Goal: Transaction & Acquisition: Purchase product/service

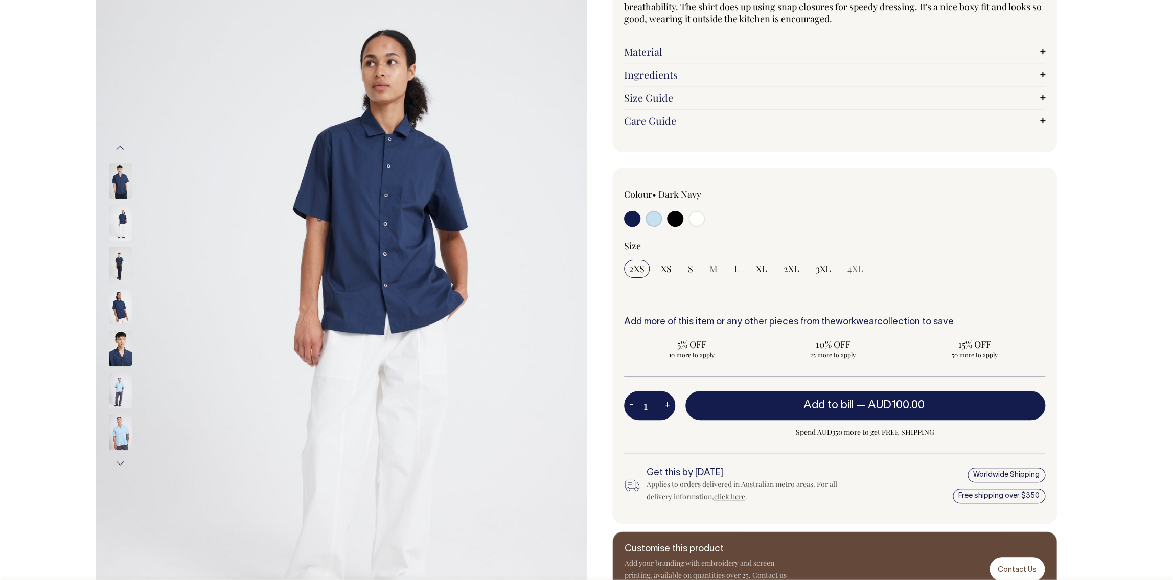
scroll to position [176, 0]
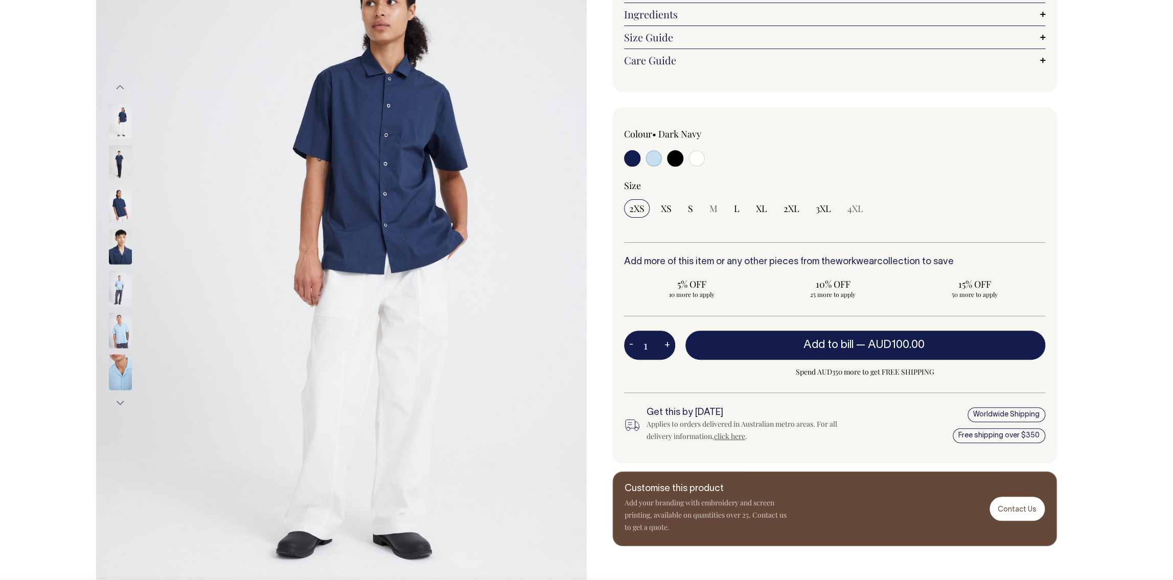
click at [121, 246] on img at bounding box center [120, 247] width 23 height 36
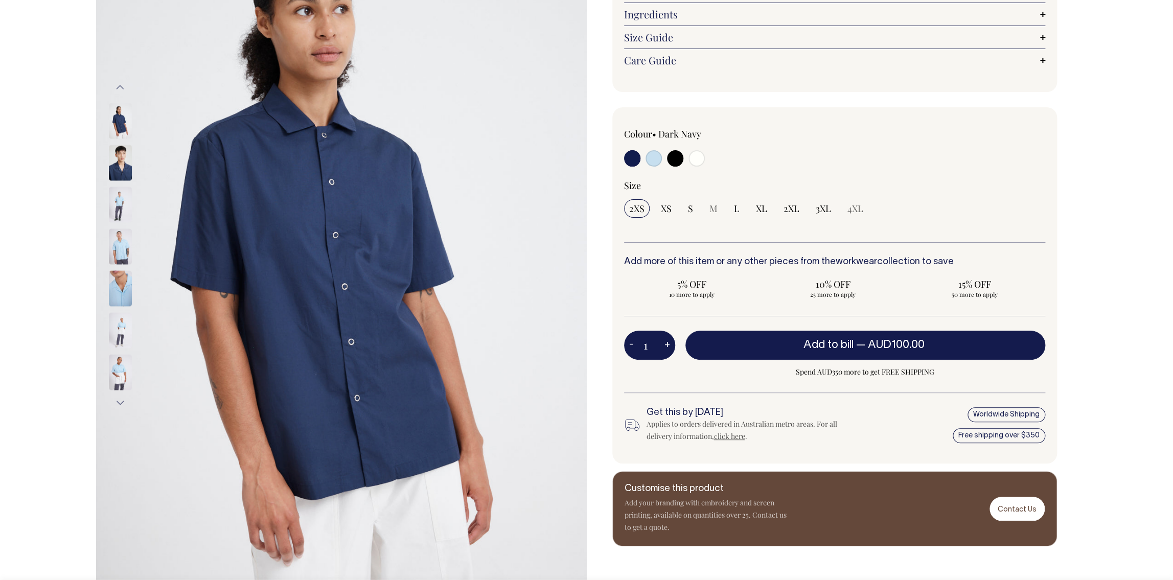
click at [122, 241] on img at bounding box center [120, 247] width 23 height 36
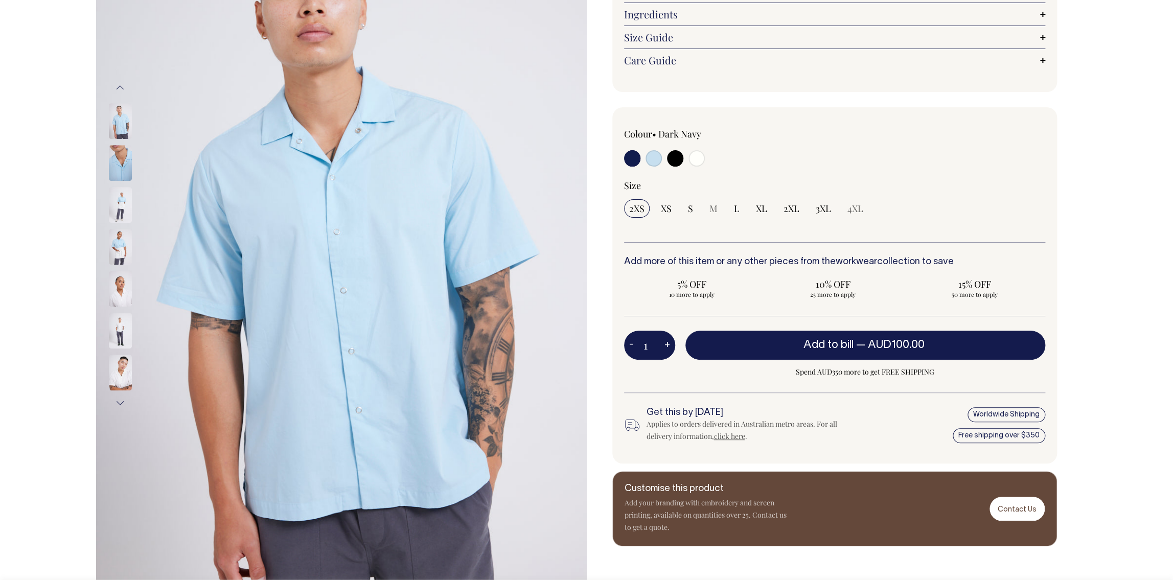
click at [118, 328] on img at bounding box center [120, 331] width 23 height 36
click at [117, 246] on img at bounding box center [120, 247] width 23 height 36
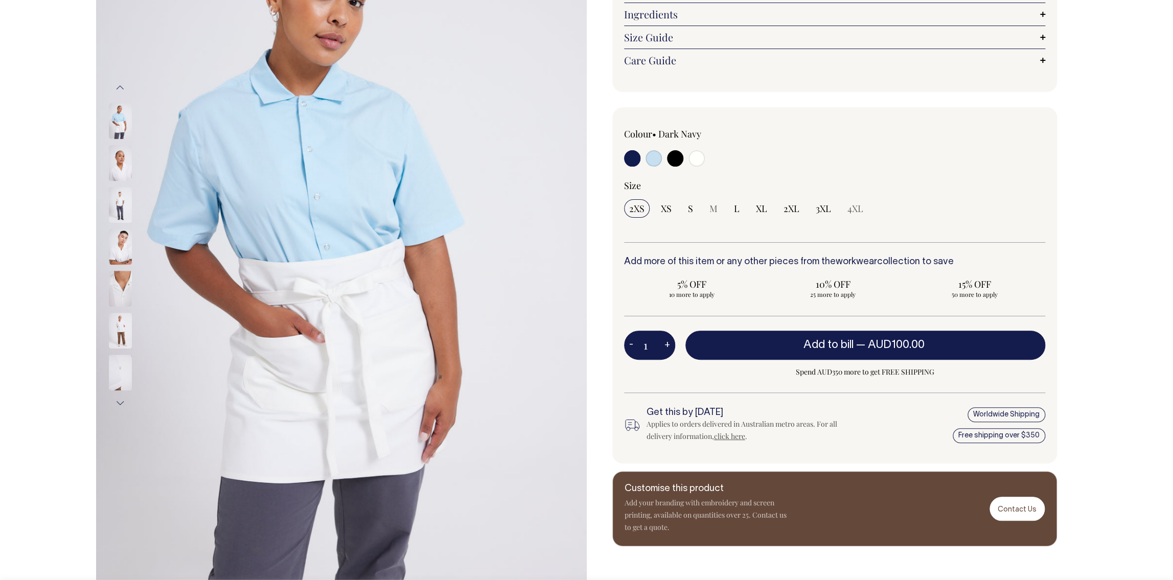
click at [123, 402] on button "Next" at bounding box center [119, 403] width 15 height 23
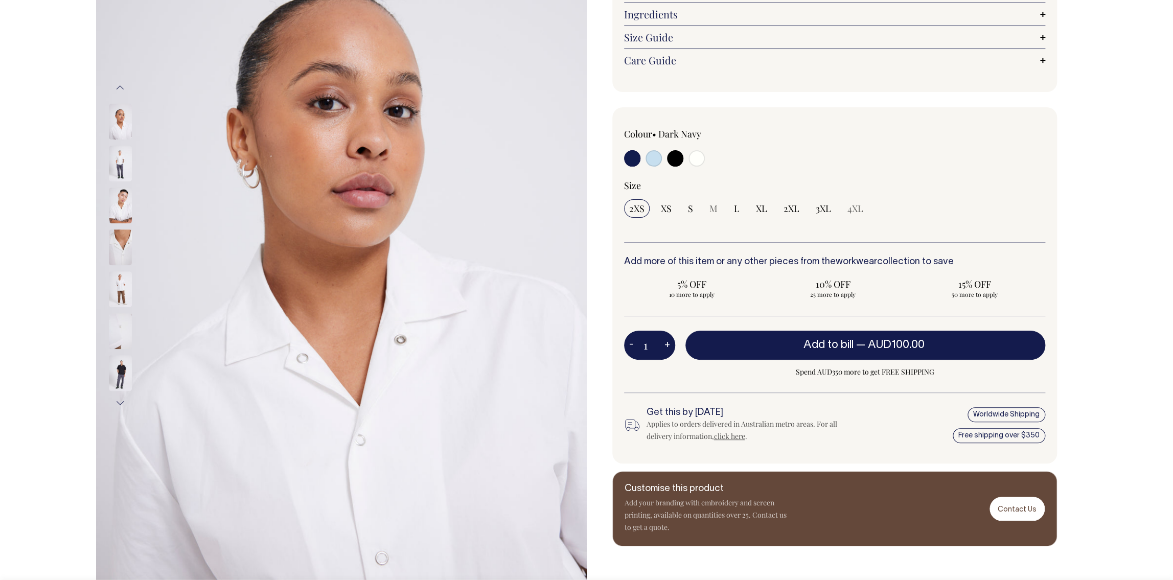
click at [121, 398] on button "Next" at bounding box center [119, 403] width 15 height 23
click at [122, 400] on button "Next" at bounding box center [119, 403] width 15 height 23
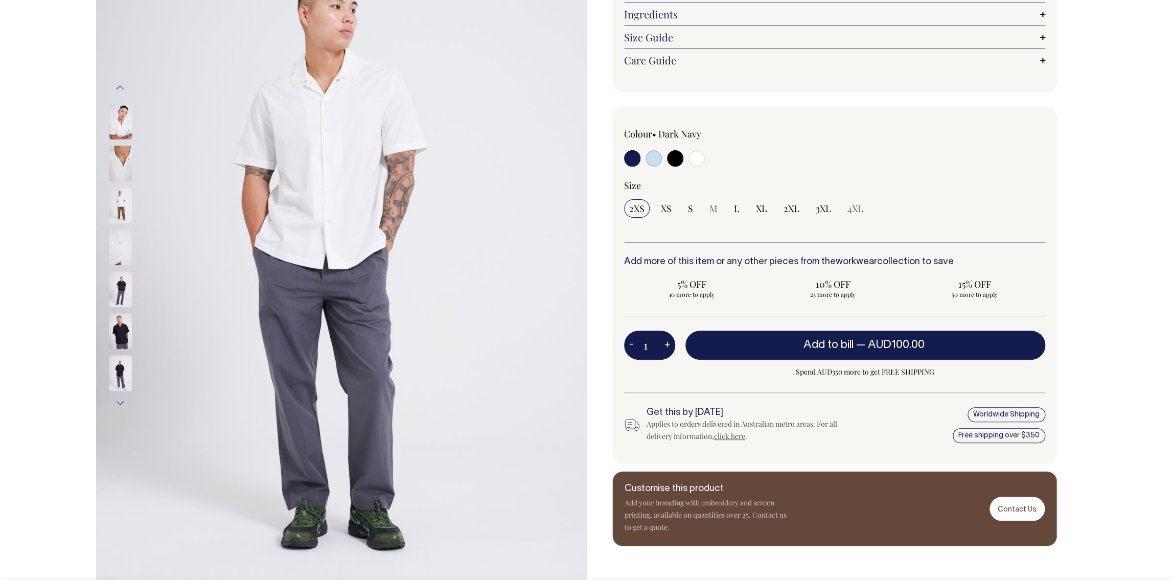
click at [122, 400] on button "Next" at bounding box center [119, 403] width 15 height 23
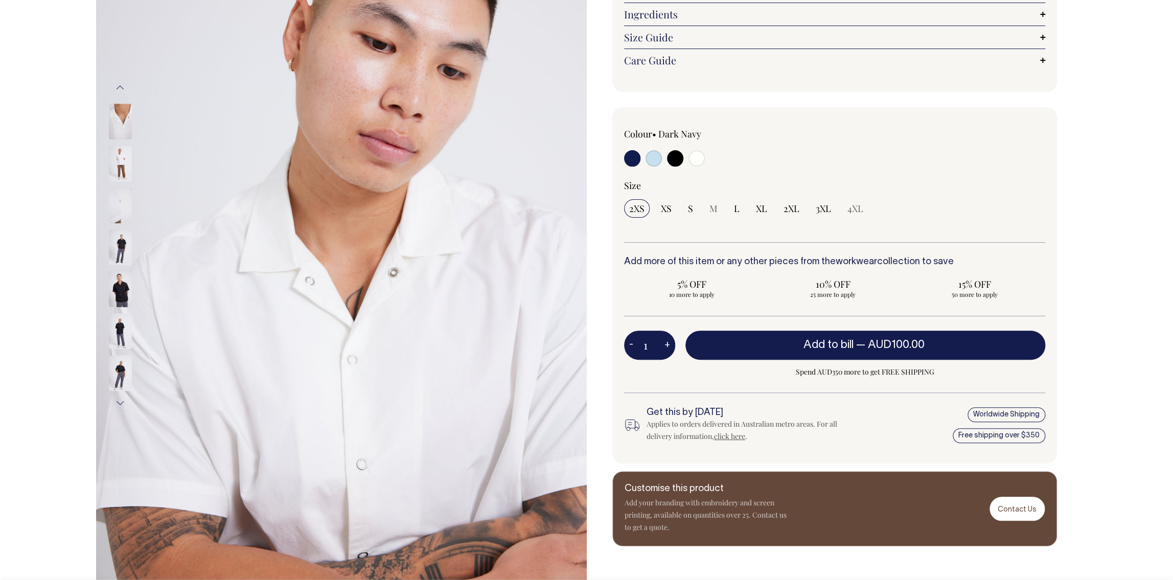
click at [123, 399] on button "Next" at bounding box center [119, 403] width 15 height 23
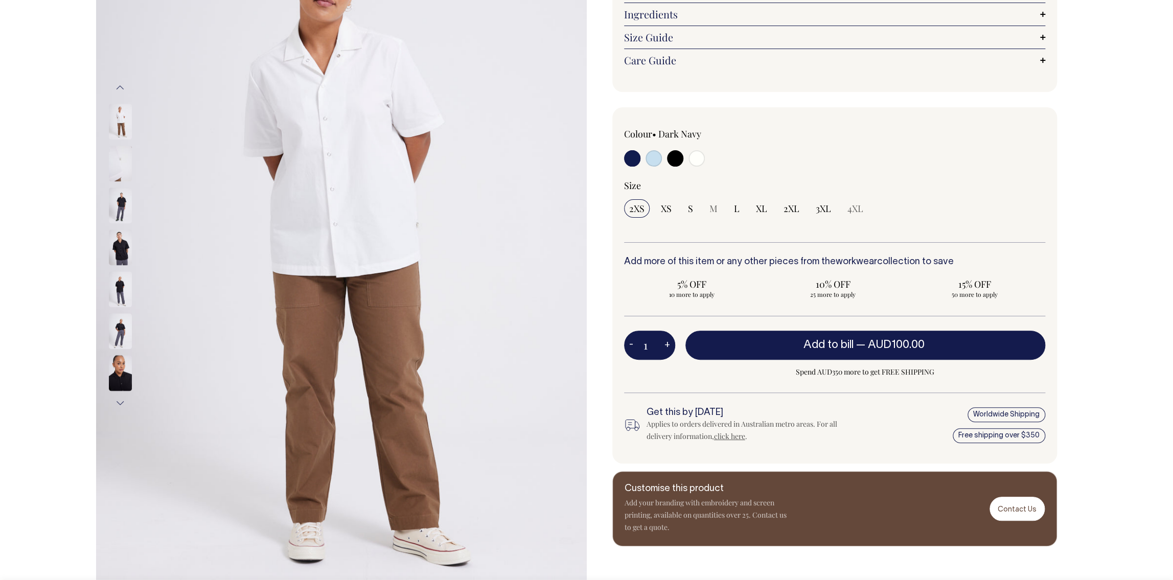
click at [124, 399] on button "Next" at bounding box center [119, 403] width 15 height 23
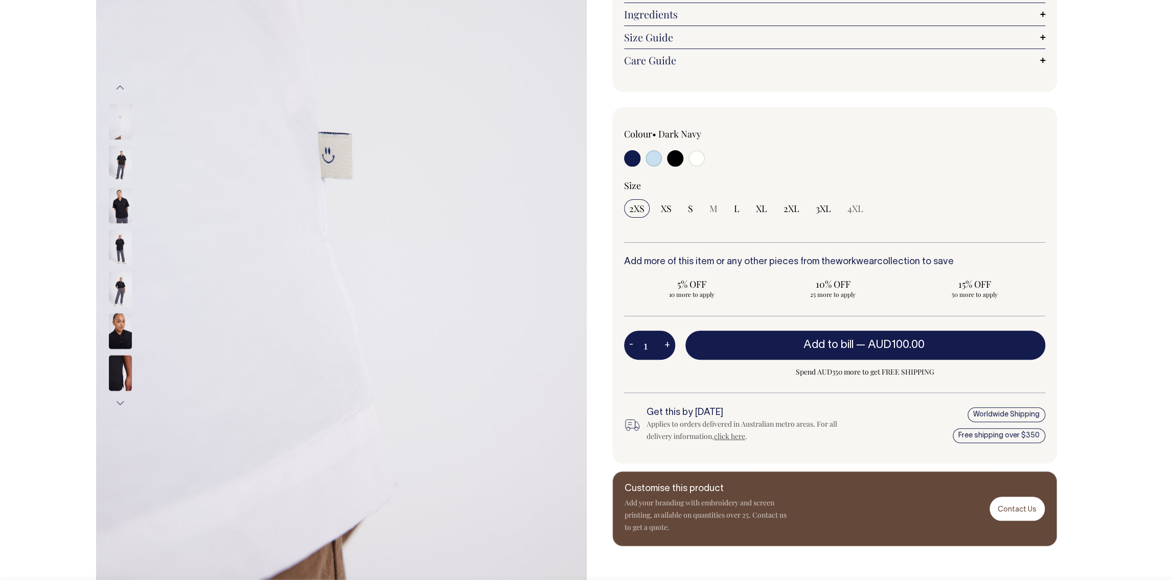
click at [121, 322] on img at bounding box center [120, 331] width 23 height 36
click at [128, 338] on img at bounding box center [120, 331] width 23 height 36
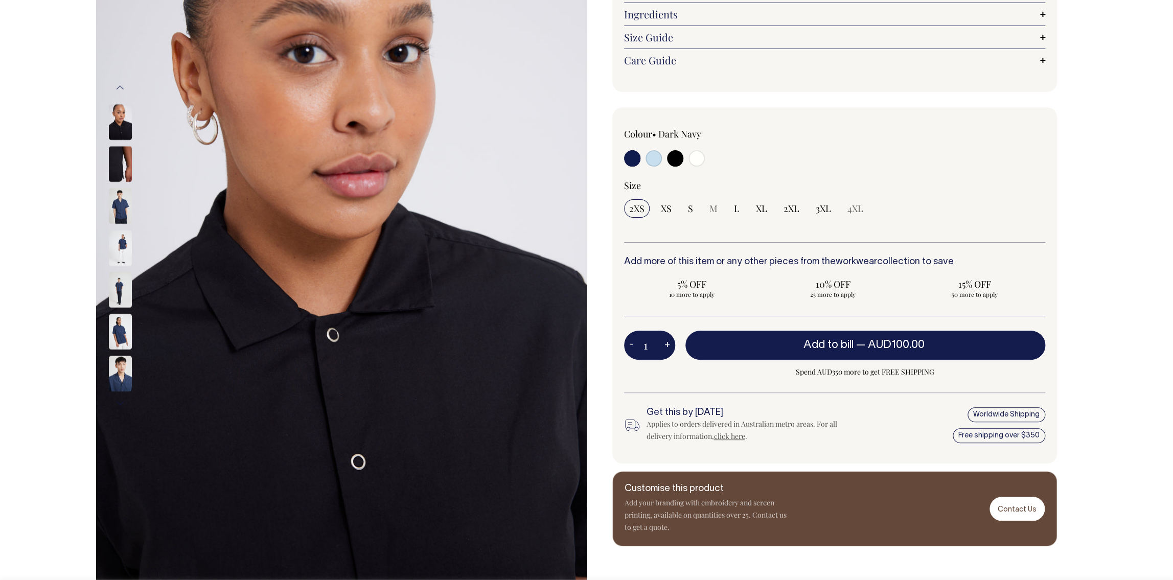
click at [122, 337] on img at bounding box center [120, 332] width 23 height 36
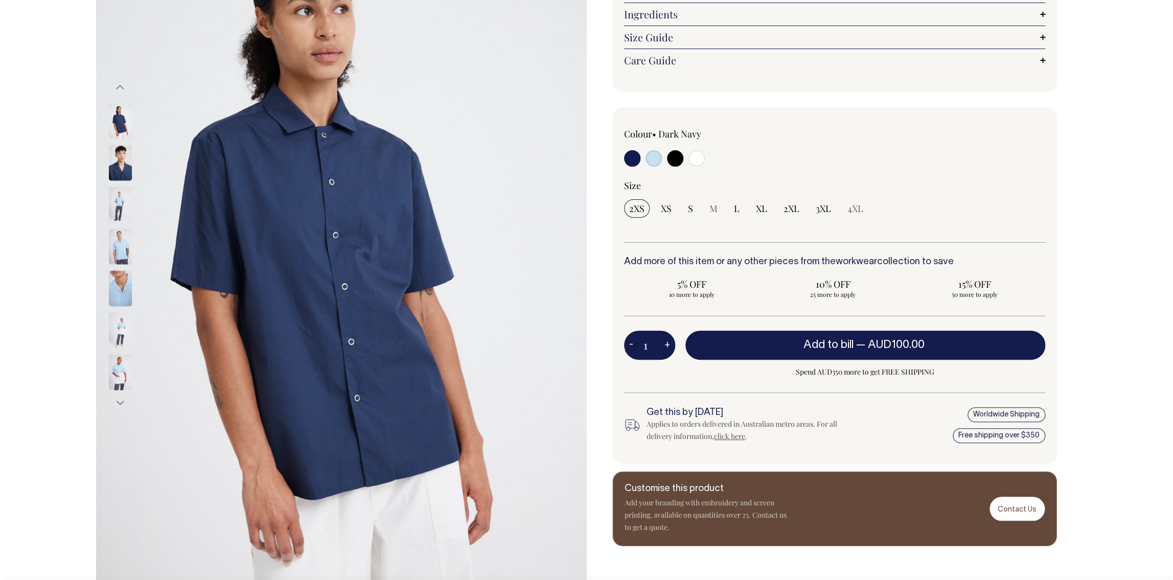
drag, startPoint x: 429, startPoint y: 125, endPoint x: 477, endPoint y: 125, distance: 48.6
click at [0, 0] on div "Next" at bounding box center [586, 245] width 1173 height 736
drag, startPoint x: 118, startPoint y: 198, endPoint x: 119, endPoint y: 203, distance: 5.2
click at [118, 197] on img at bounding box center [120, 205] width 23 height 36
